Goal: Find specific page/section: Find specific page/section

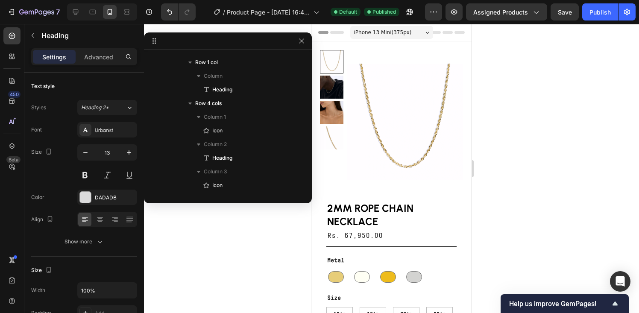
click at [490, 53] on div at bounding box center [391, 168] width 495 height 289
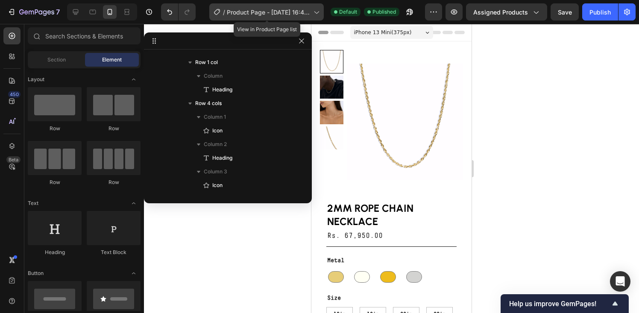
click at [275, 11] on span "Product Page - [DATE] 16:44:36" at bounding box center [268, 12] width 83 height 9
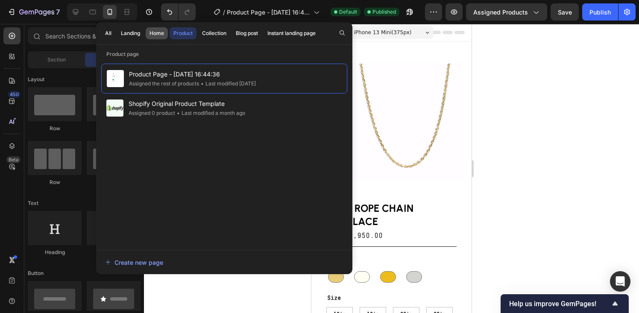
click at [151, 30] on div "Home" at bounding box center [156, 33] width 15 height 8
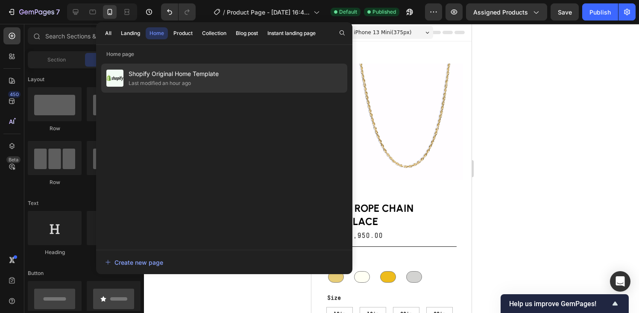
click at [168, 78] on span "Shopify Original Home Template" at bounding box center [173, 74] width 90 height 10
